Goal: Information Seeking & Learning: Learn about a topic

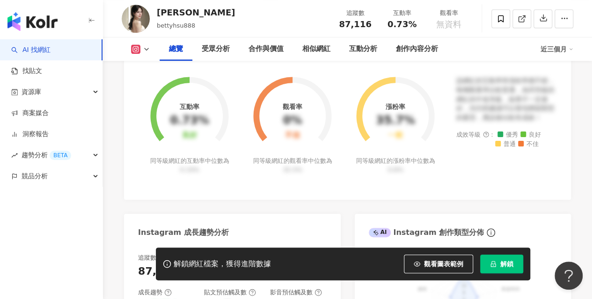
scroll to position [234, 0]
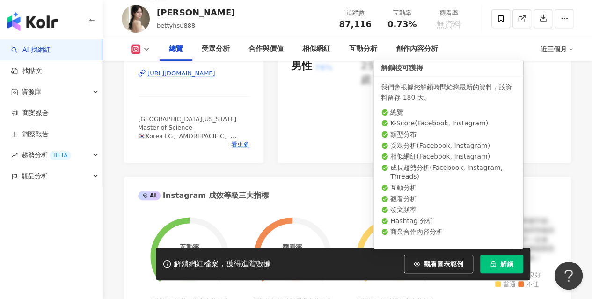
click at [491, 260] on button "解鎖" at bounding box center [501, 264] width 43 height 19
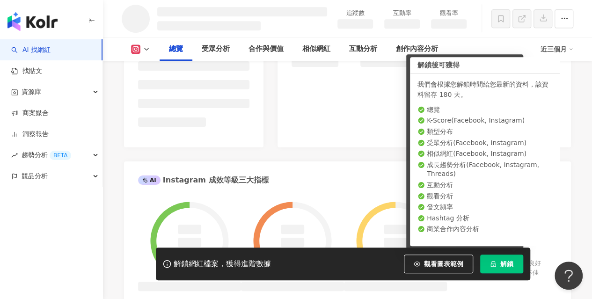
scroll to position [235, 0]
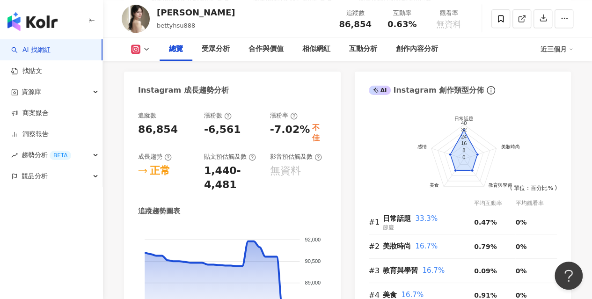
scroll to position [749, 0]
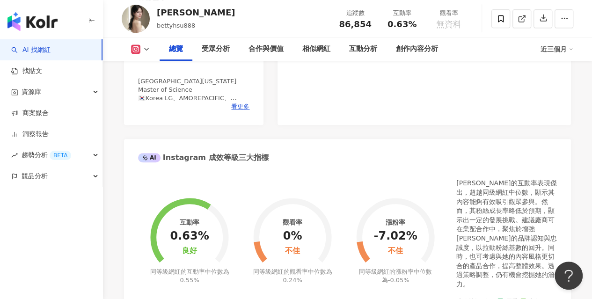
scroll to position [281, 0]
